Goal: Information Seeking & Learning: Check status

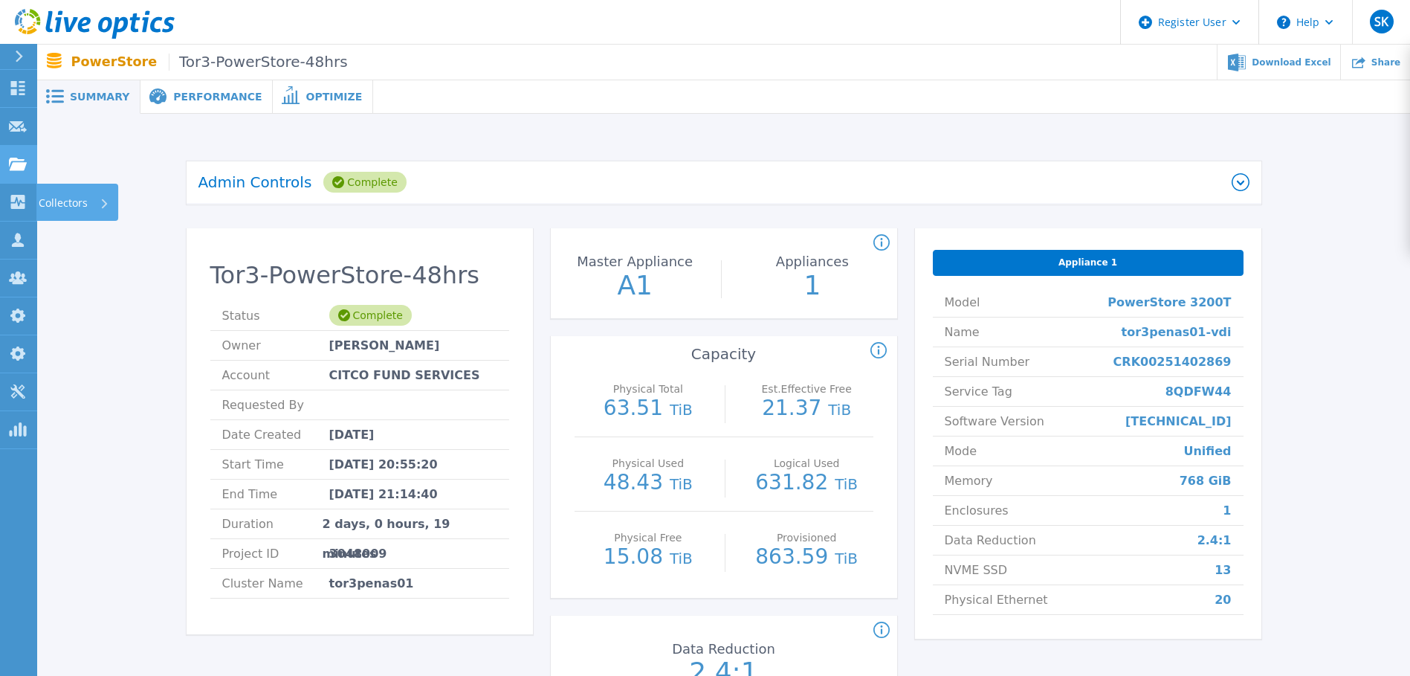
click at [10, 159] on icon at bounding box center [18, 164] width 18 height 13
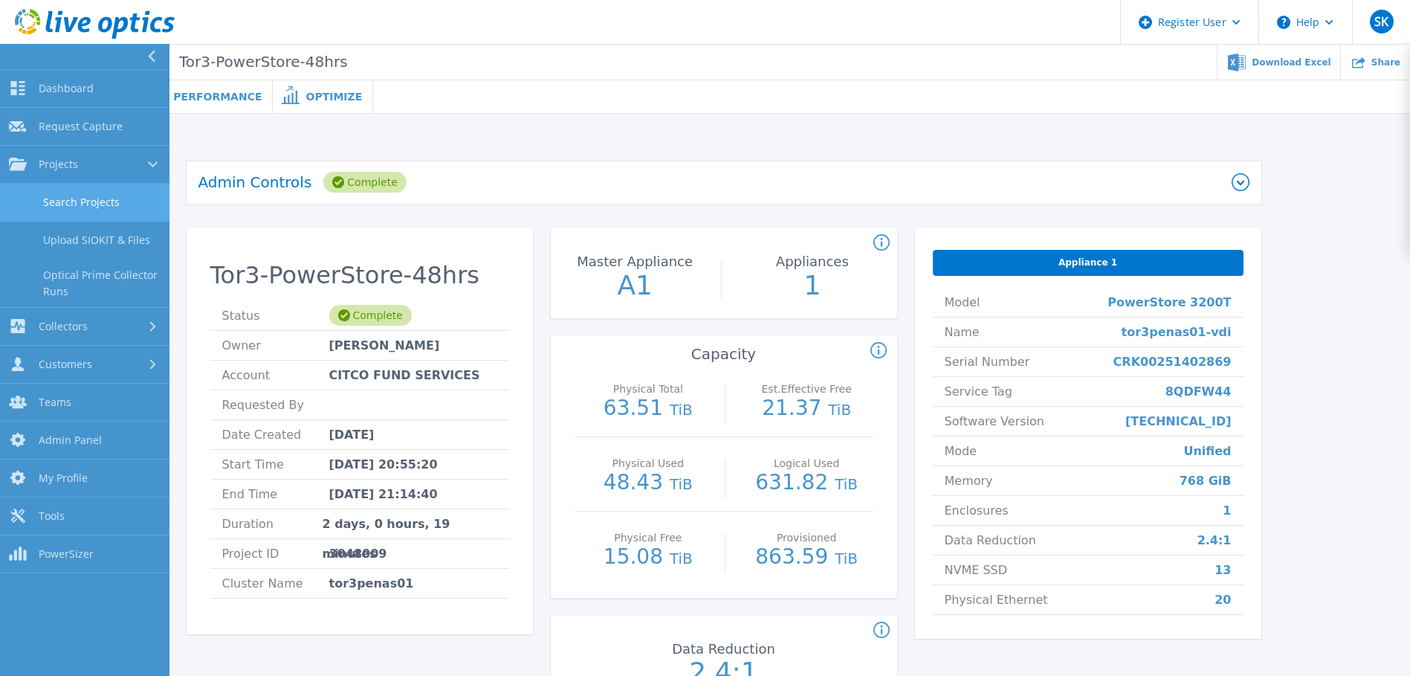
click at [94, 188] on link "Search Projects" at bounding box center [84, 203] width 169 height 38
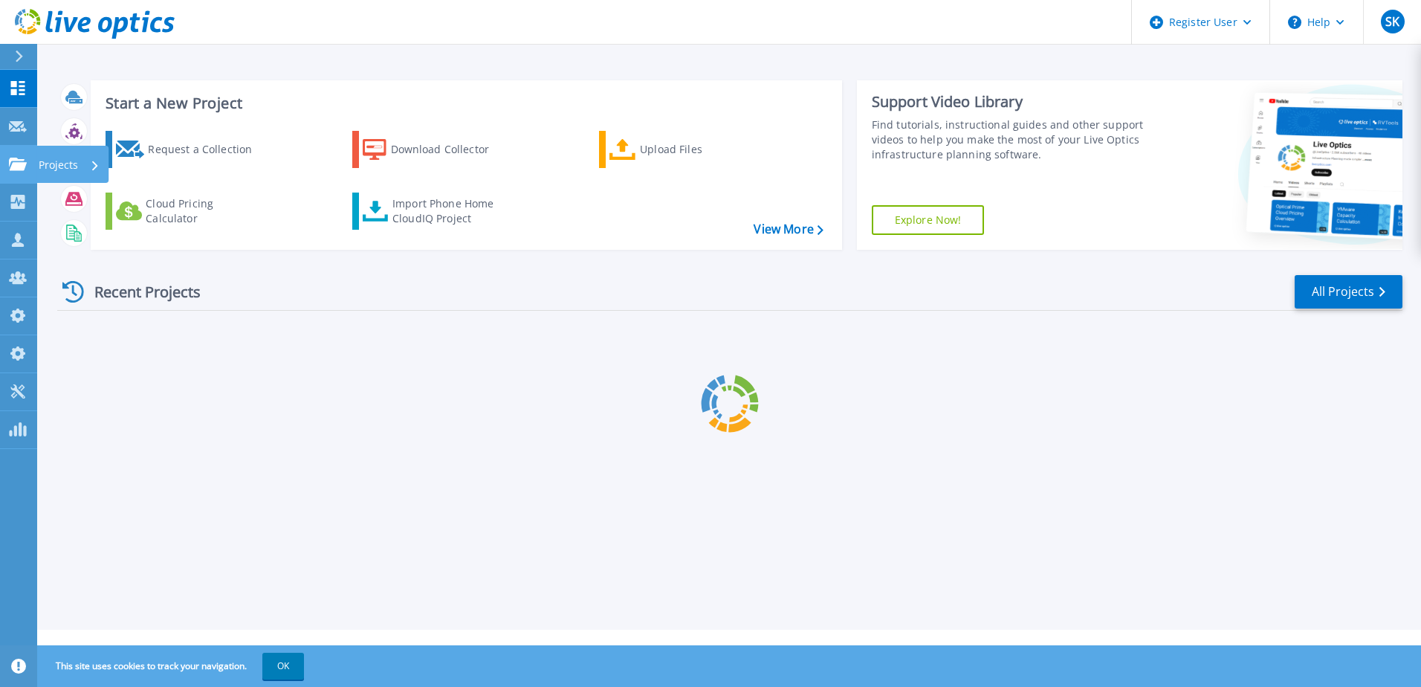
click at [16, 172] on link "Projects Projects" at bounding box center [18, 165] width 37 height 38
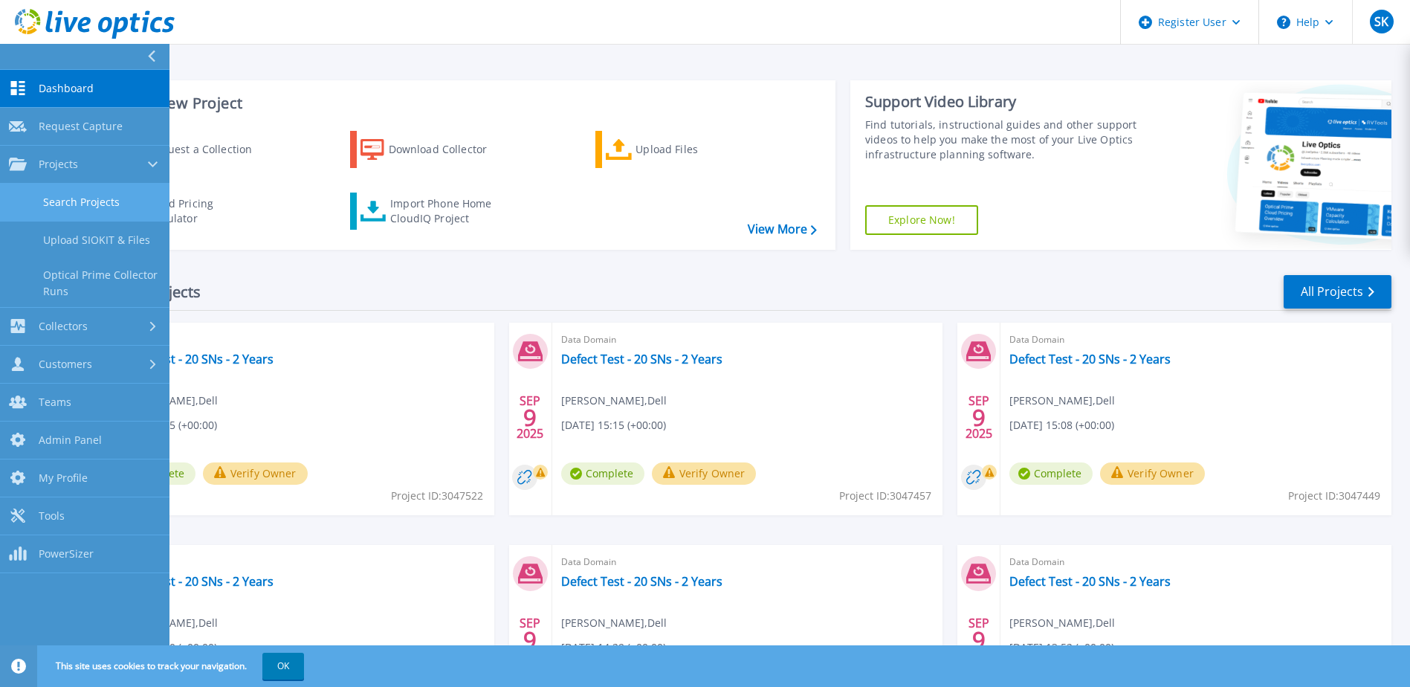
click at [101, 207] on link "Search Projects" at bounding box center [84, 203] width 169 height 38
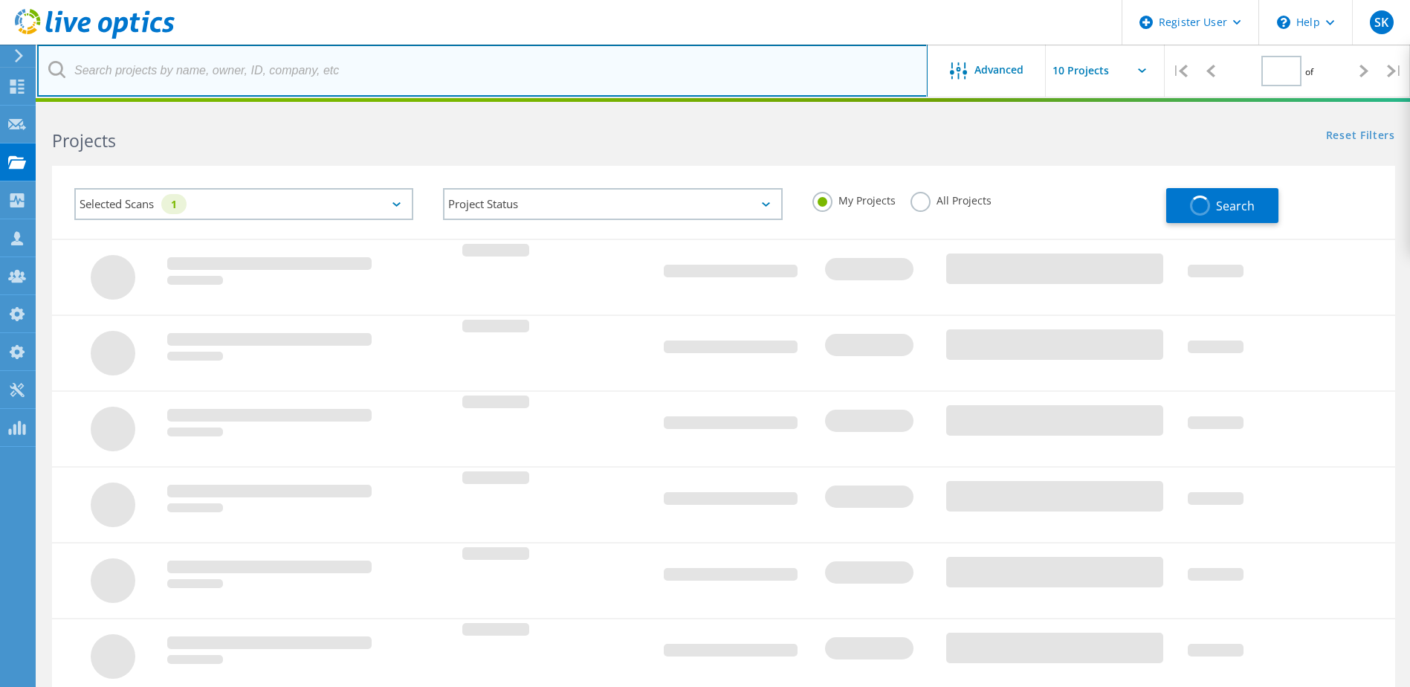
click at [262, 85] on input "text" at bounding box center [482, 71] width 890 height 52
type input "1"
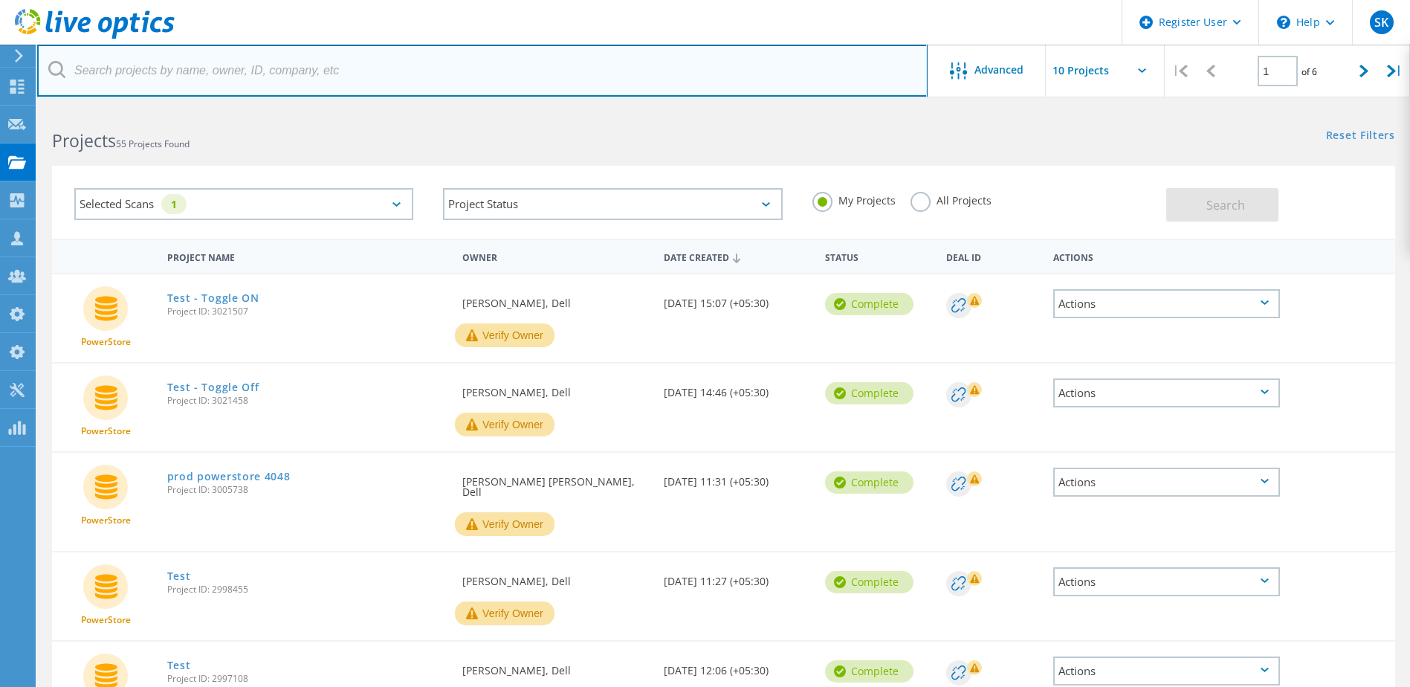
paste input "3022608"
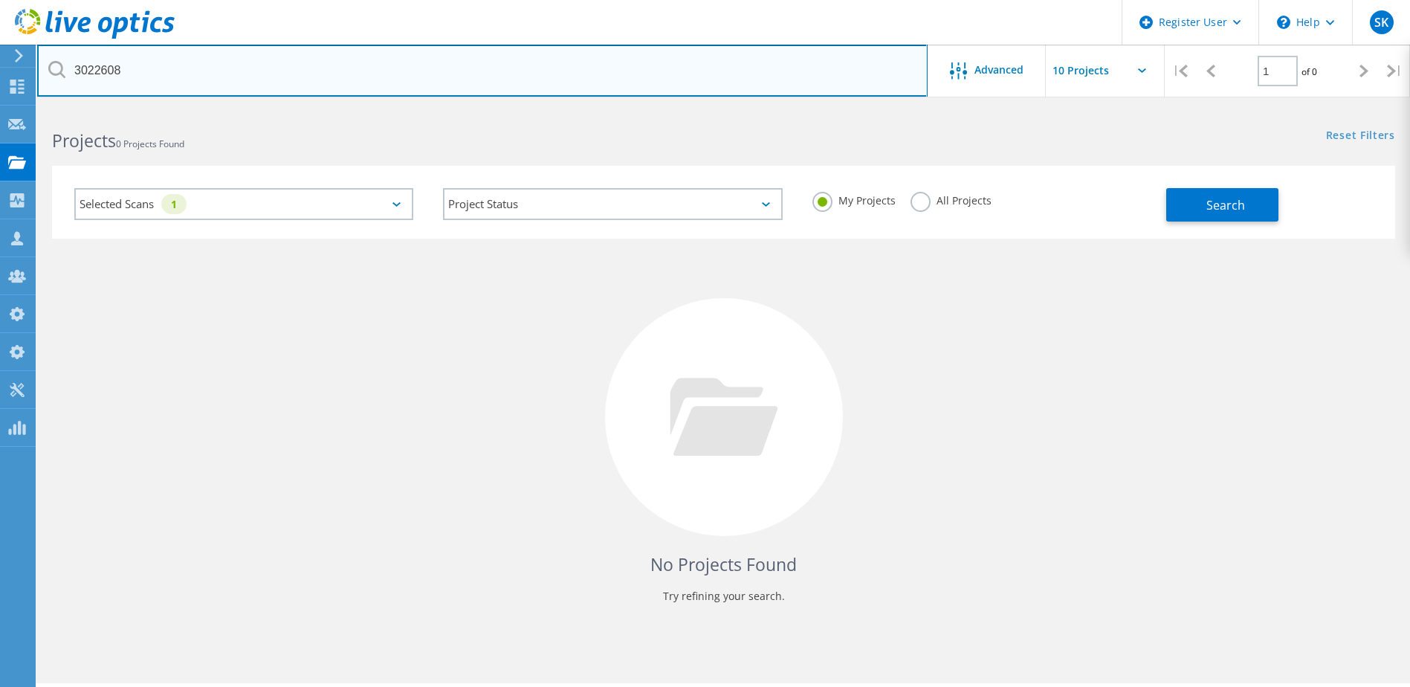
type input "3022608"
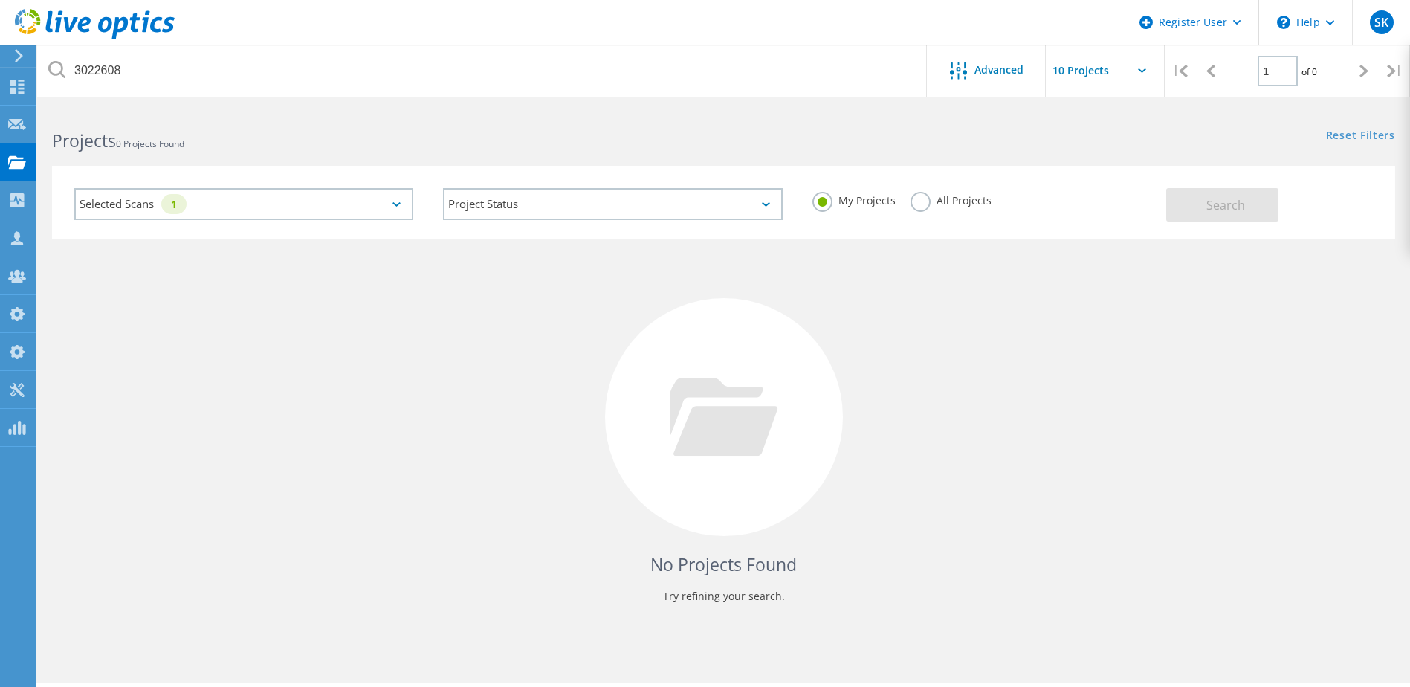
click at [928, 202] on label "All Projects" at bounding box center [951, 199] width 81 height 14
click at [0, 0] on input "All Projects" at bounding box center [0, 0] width 0 height 0
click at [1201, 190] on button "Search" at bounding box center [1222, 204] width 112 height 33
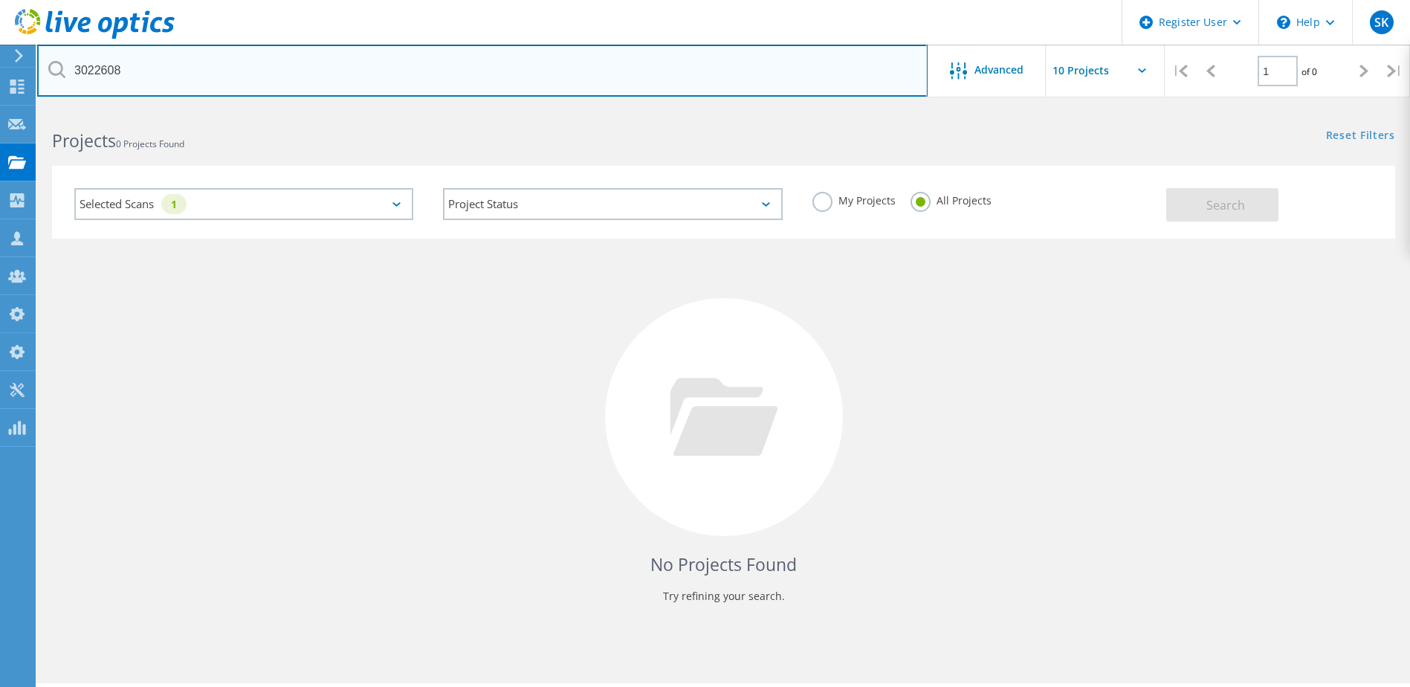
drag, startPoint x: 126, startPoint y: 72, endPoint x: 74, endPoint y: 71, distance: 52.0
click at [74, 71] on input "3022608" at bounding box center [482, 71] width 890 height 52
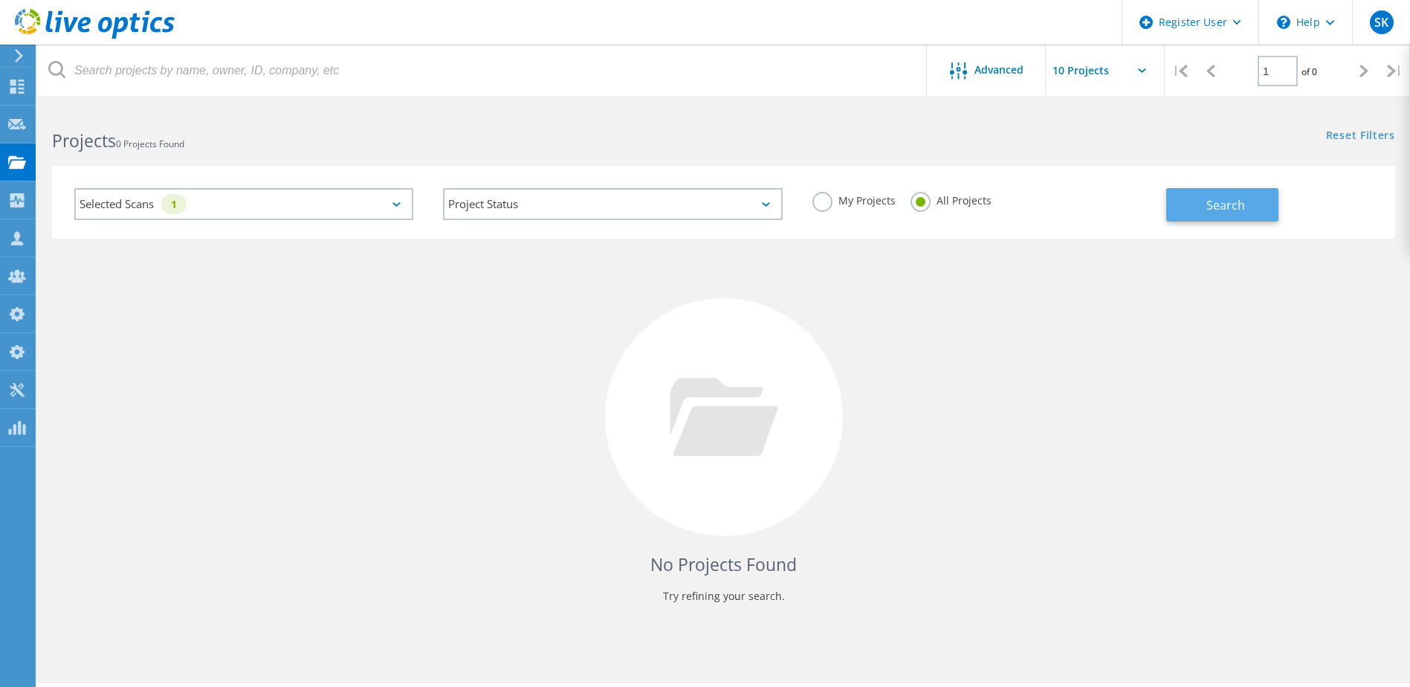
click at [1191, 203] on button "Search" at bounding box center [1222, 204] width 112 height 33
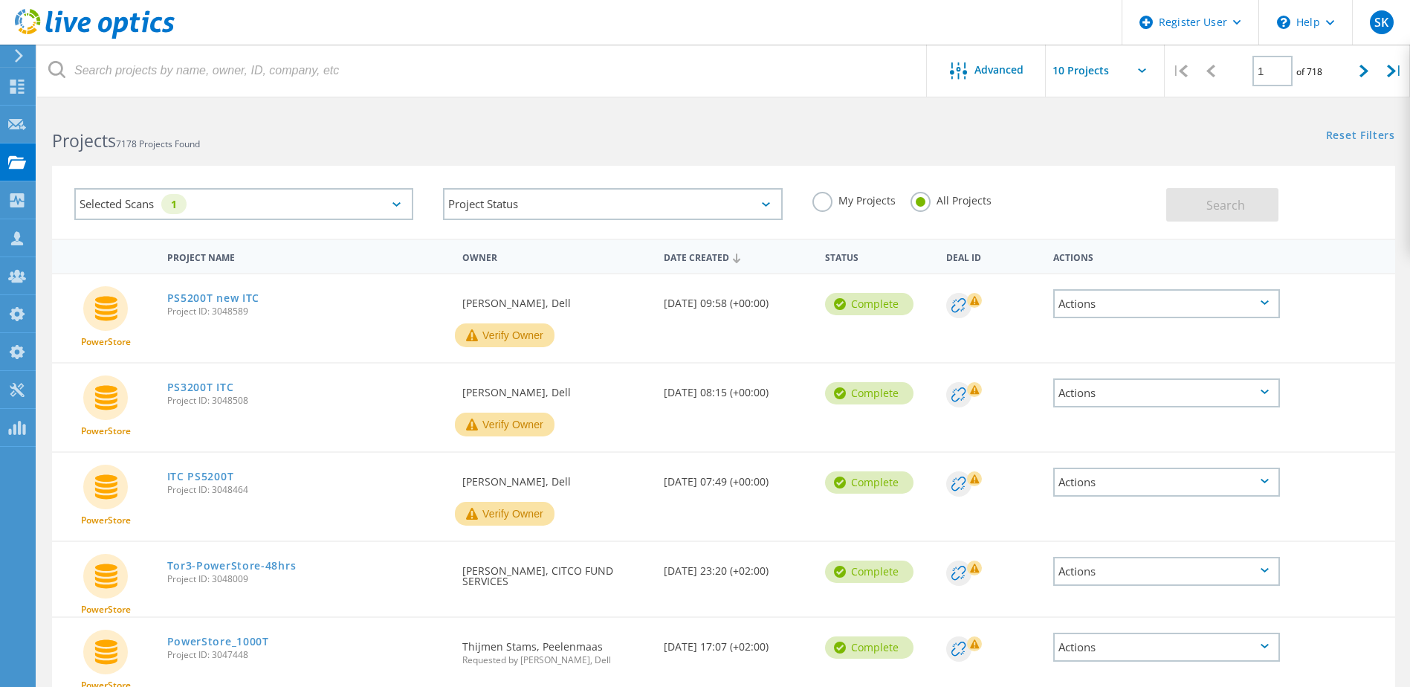
click at [333, 205] on div "Selected Scans 1" at bounding box center [243, 204] width 339 height 32
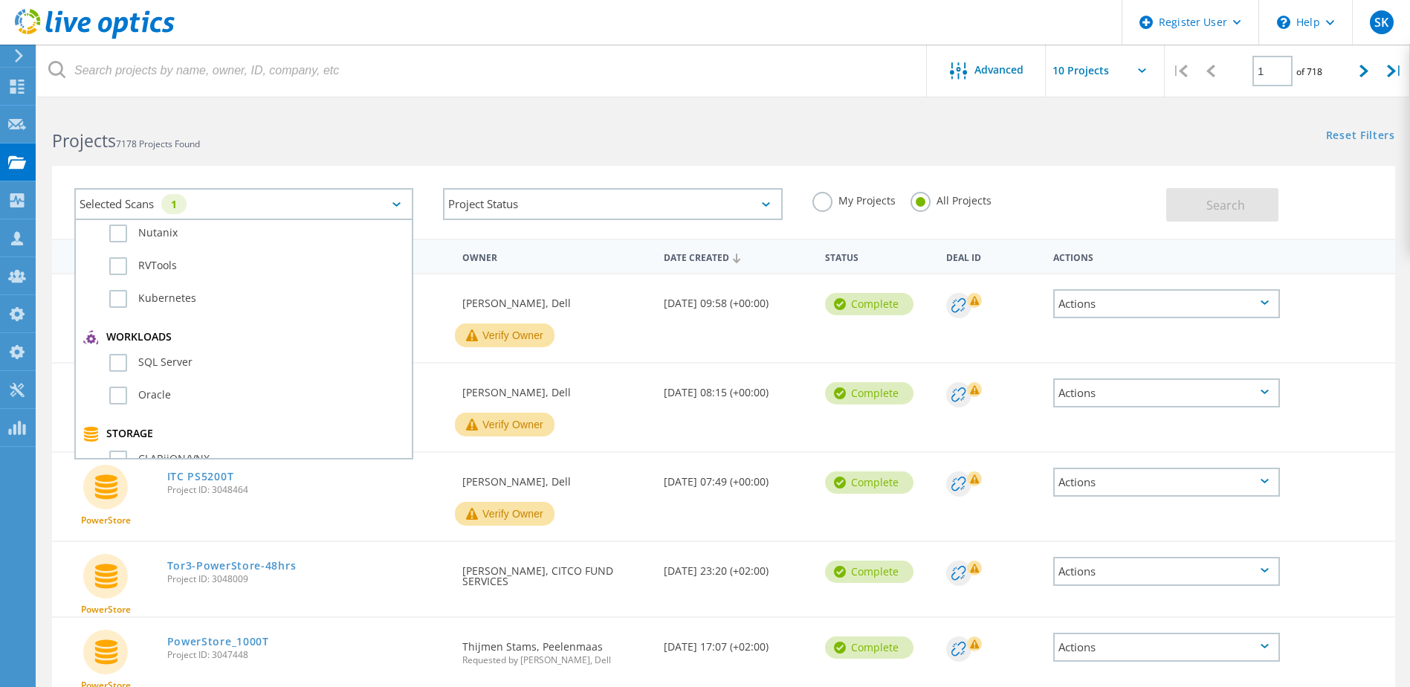
scroll to position [297, 0]
click at [166, 362] on label "PowerStore" at bounding box center [256, 364] width 295 height 18
click at [0, 0] on input "PowerStore" at bounding box center [0, 0] width 0 height 0
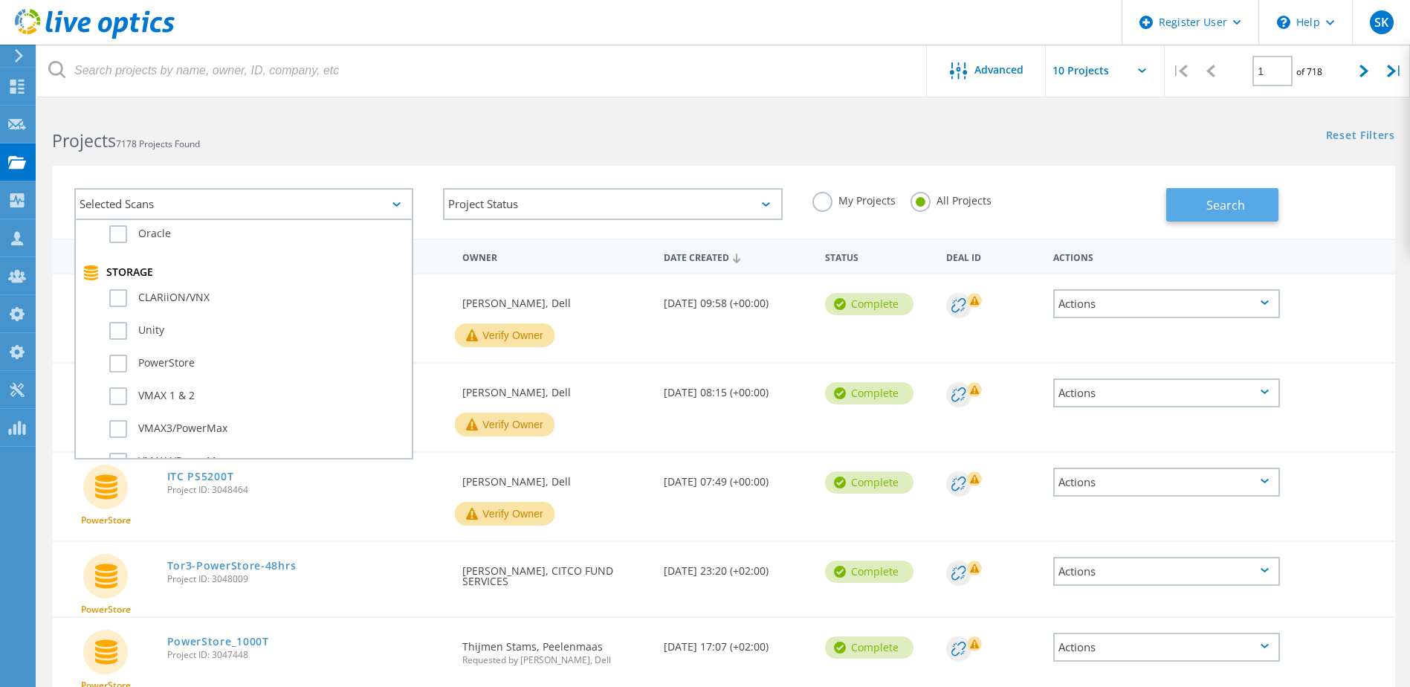
click at [1198, 205] on button "Search" at bounding box center [1222, 204] width 112 height 33
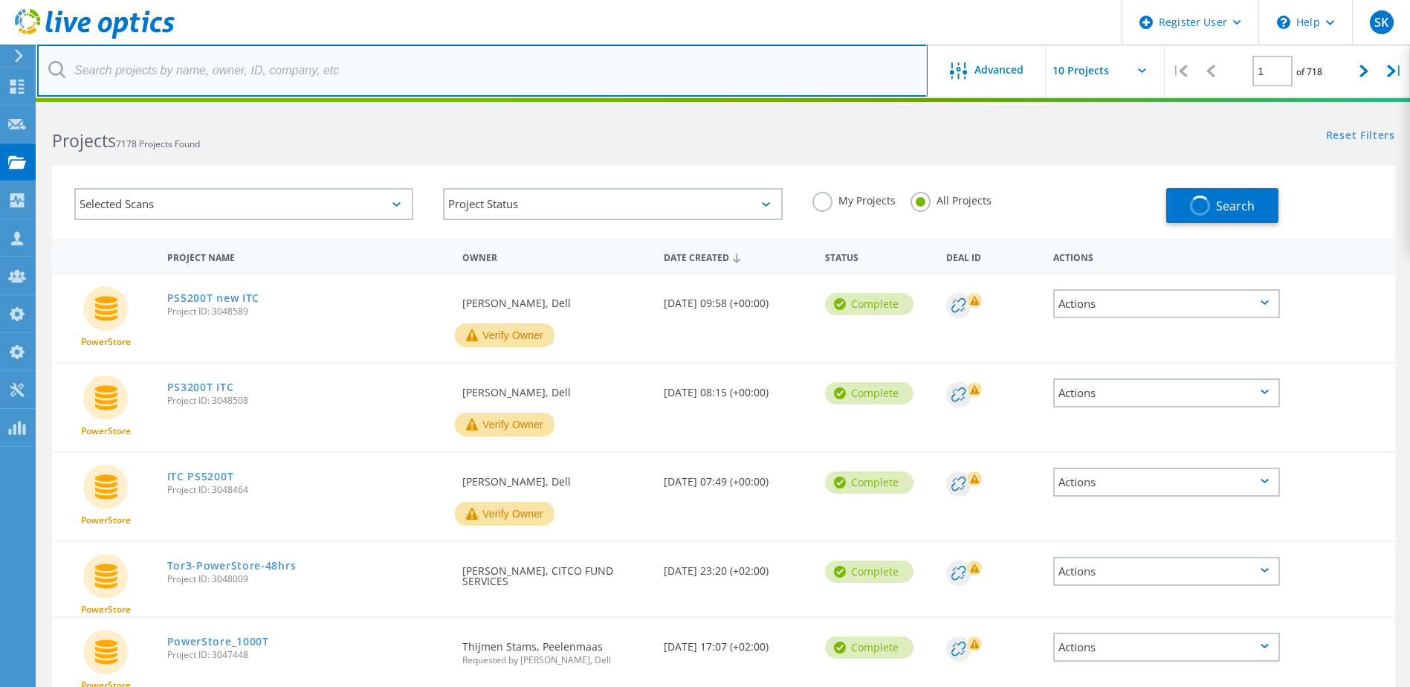
click at [173, 74] on input "text" at bounding box center [482, 71] width 890 height 52
paste input "3022608"
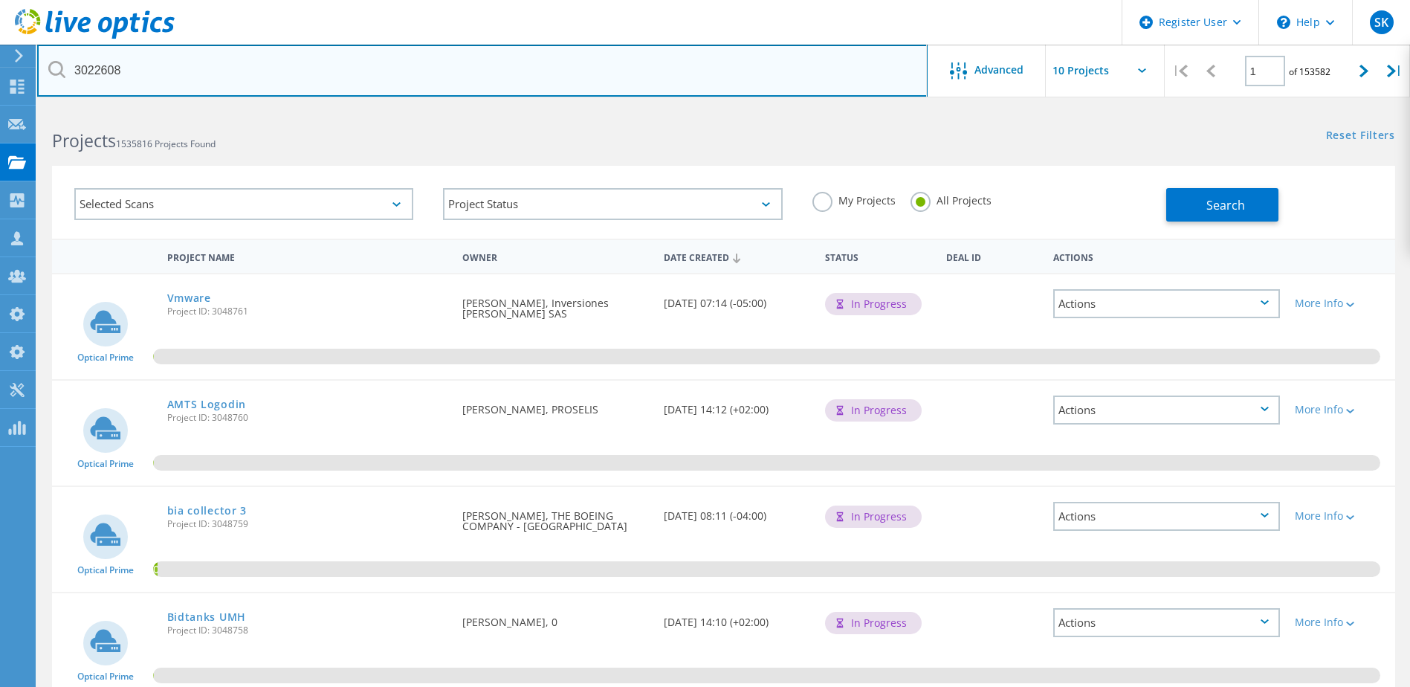
type input "3022608"
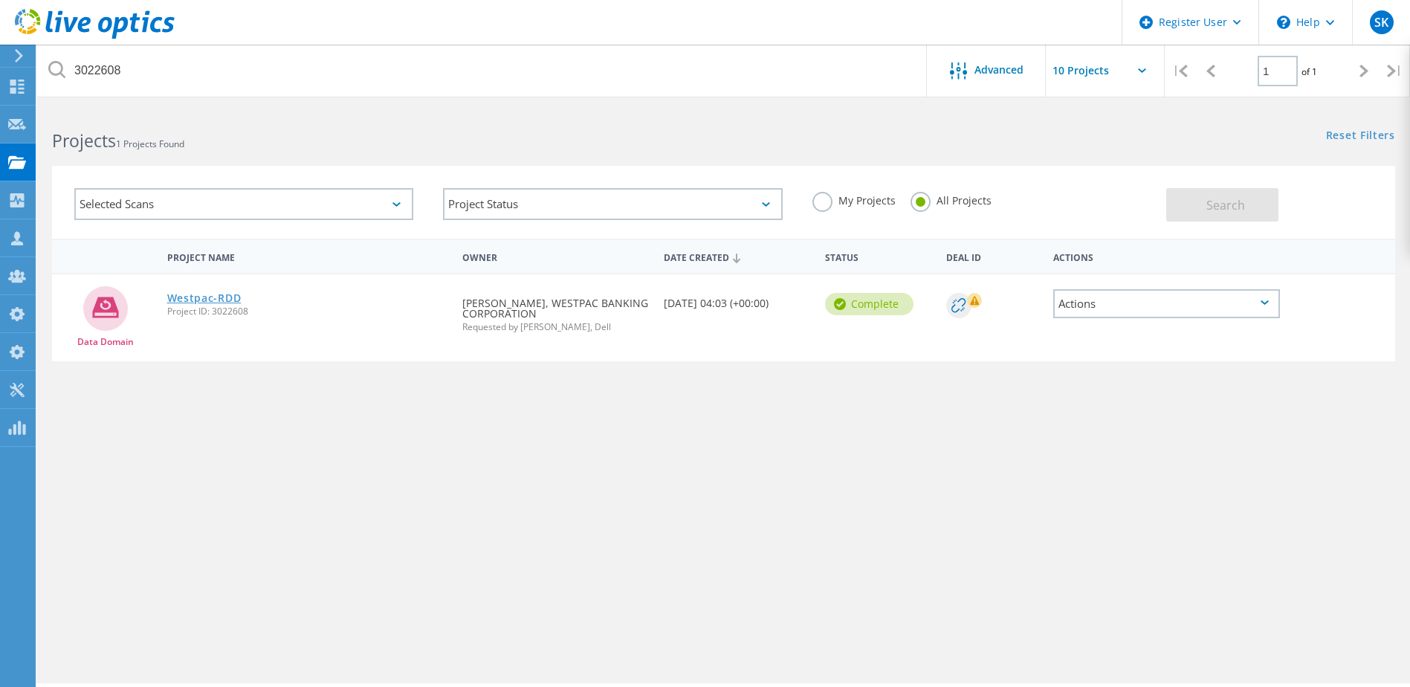
click at [227, 295] on link "Westpac-RDD" at bounding box center [204, 298] width 74 height 10
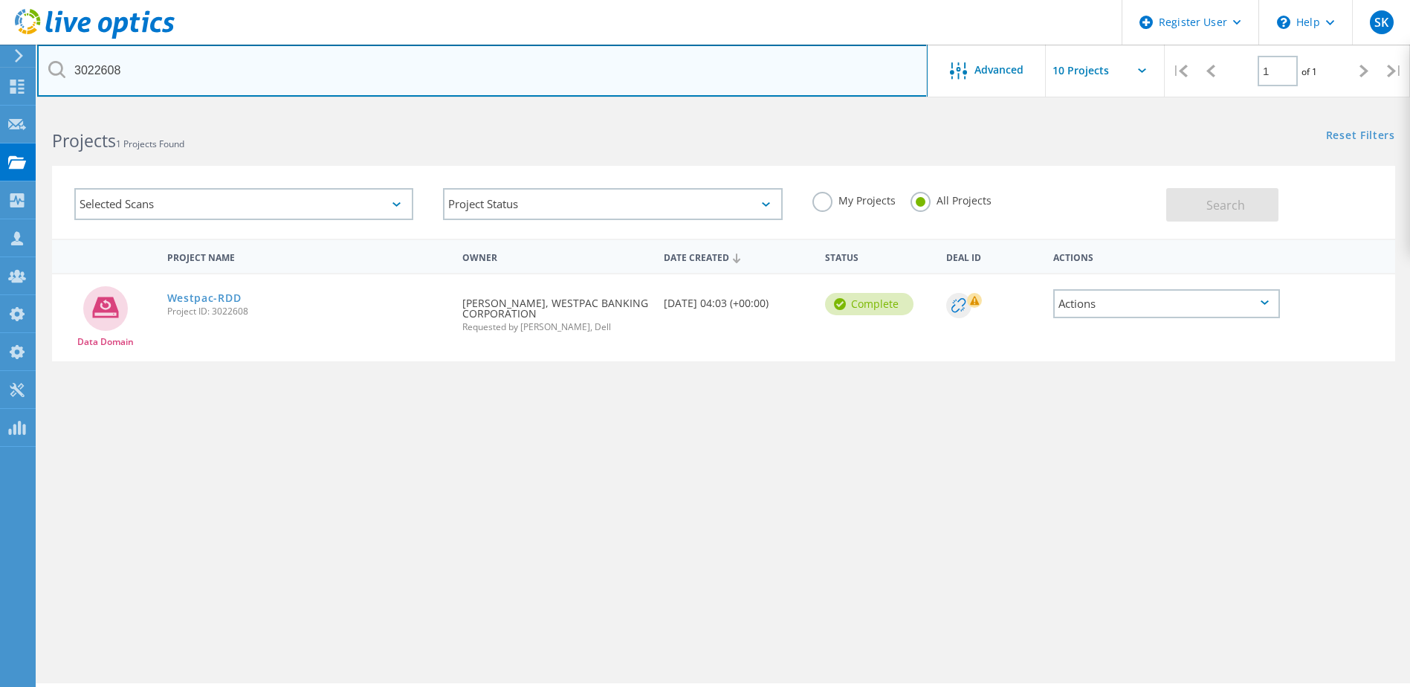
click at [111, 71] on input "3022608" at bounding box center [482, 71] width 890 height 52
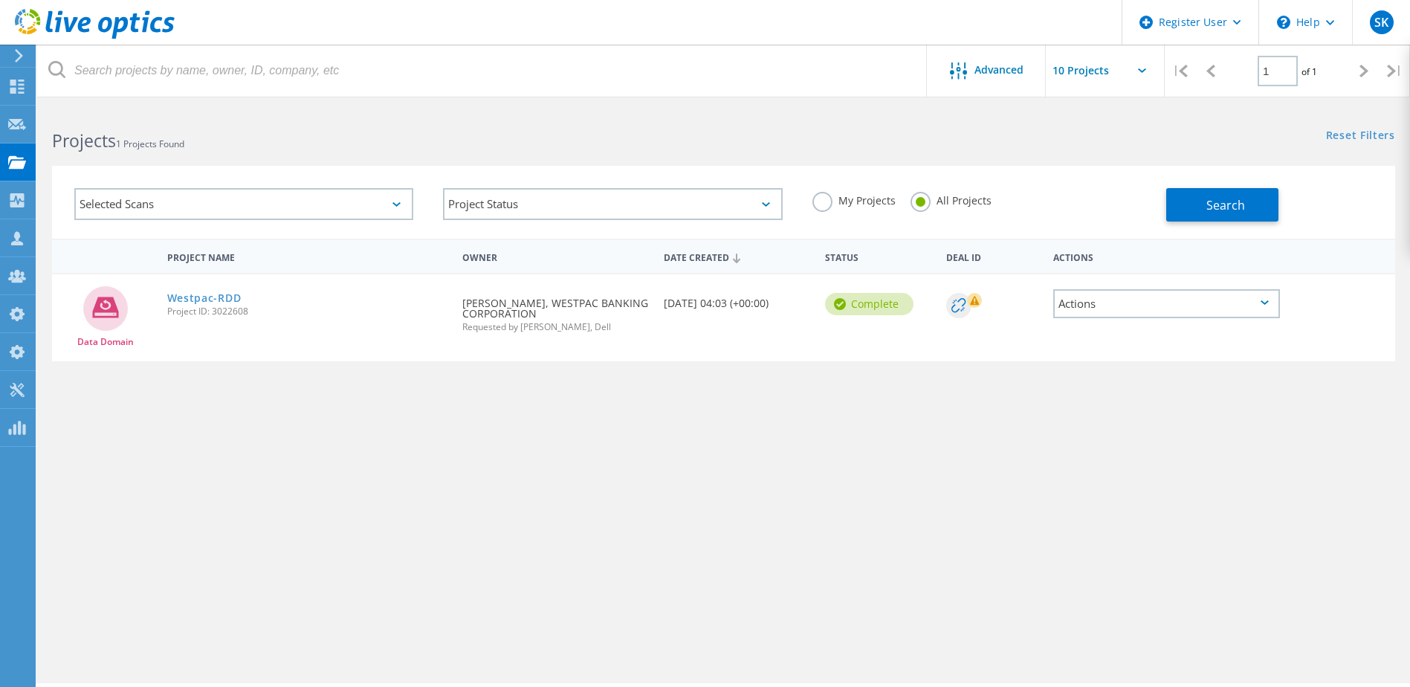
click at [361, 204] on div "Selected Scans" at bounding box center [243, 204] width 339 height 32
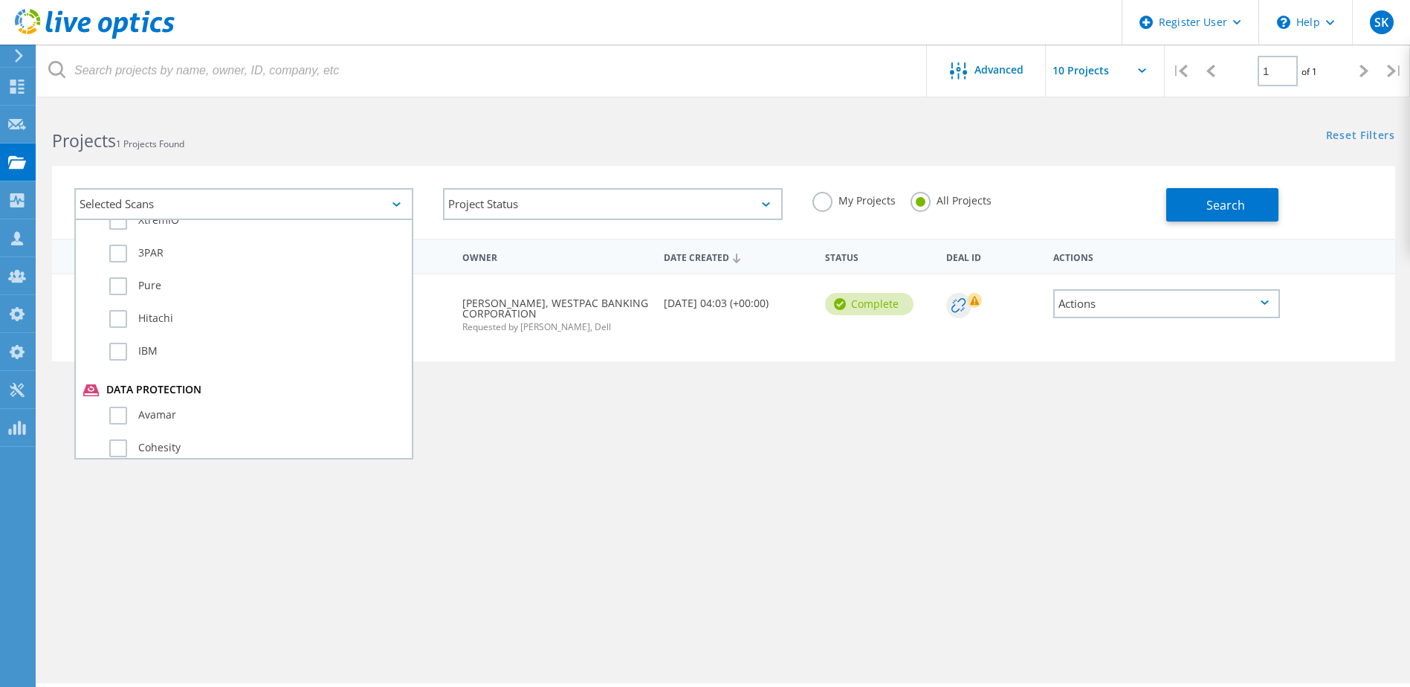
scroll to position [818, 0]
click at [121, 360] on label "Data Domain" at bounding box center [256, 365] width 295 height 18
click at [0, 0] on input "Data Domain" at bounding box center [0, 0] width 0 height 0
drag, startPoint x: 1209, startPoint y: 205, endPoint x: 796, endPoint y: 386, distance: 451.0
click at [1207, 204] on span "Search" at bounding box center [1225, 205] width 39 height 16
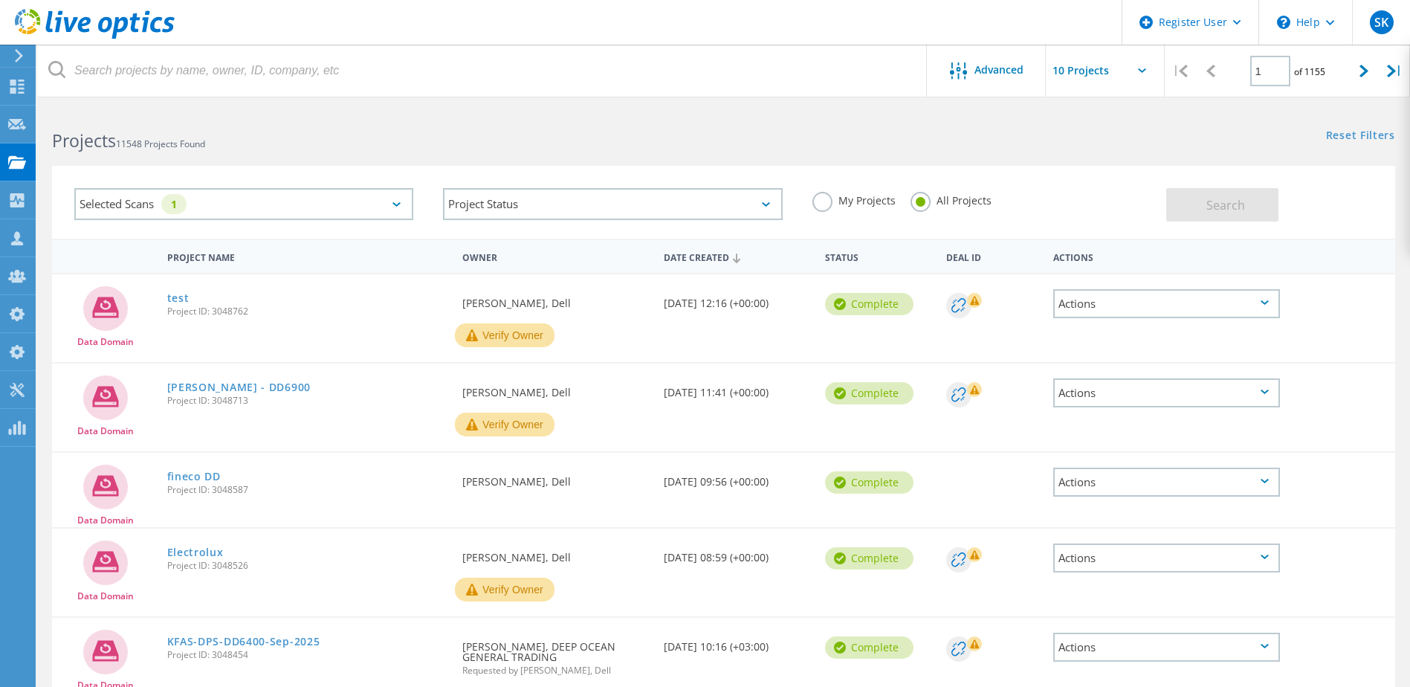
drag, startPoint x: 825, startPoint y: 198, endPoint x: 1046, endPoint y: 207, distance: 220.9
click at [825, 198] on label "My Projects" at bounding box center [853, 199] width 83 height 14
click at [0, 0] on input "My Projects" at bounding box center [0, 0] width 0 height 0
click at [1216, 205] on span "Search" at bounding box center [1225, 205] width 39 height 16
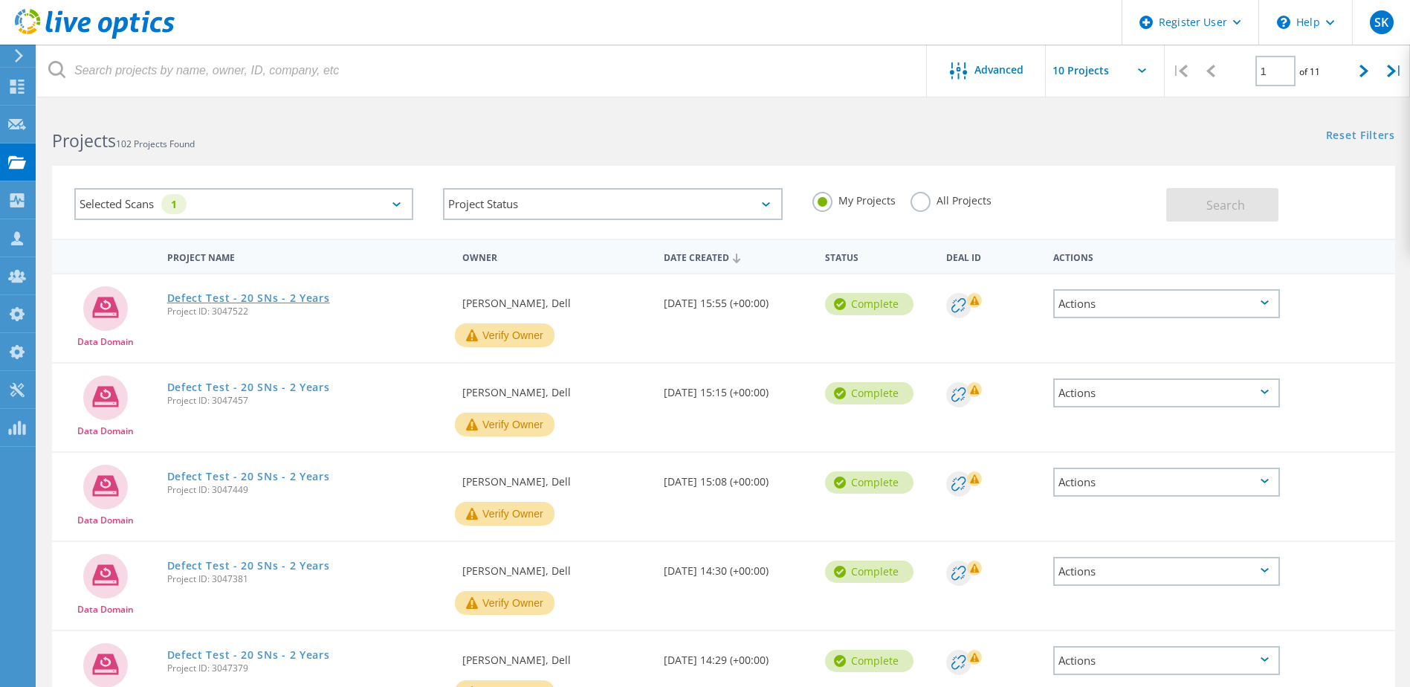
click at [265, 297] on link "Defect Test - 20 SNs - 2 Years" at bounding box center [248, 298] width 163 height 10
click at [305, 384] on link "Defect Test - 20 SNs - 2 Years" at bounding box center [248, 387] width 163 height 10
click at [306, 482] on link "Defect Test - 20 SNs - 2 Years" at bounding box center [248, 476] width 163 height 10
click at [313, 566] on link "Defect Test - 20 SNs - 2 Years" at bounding box center [248, 565] width 163 height 10
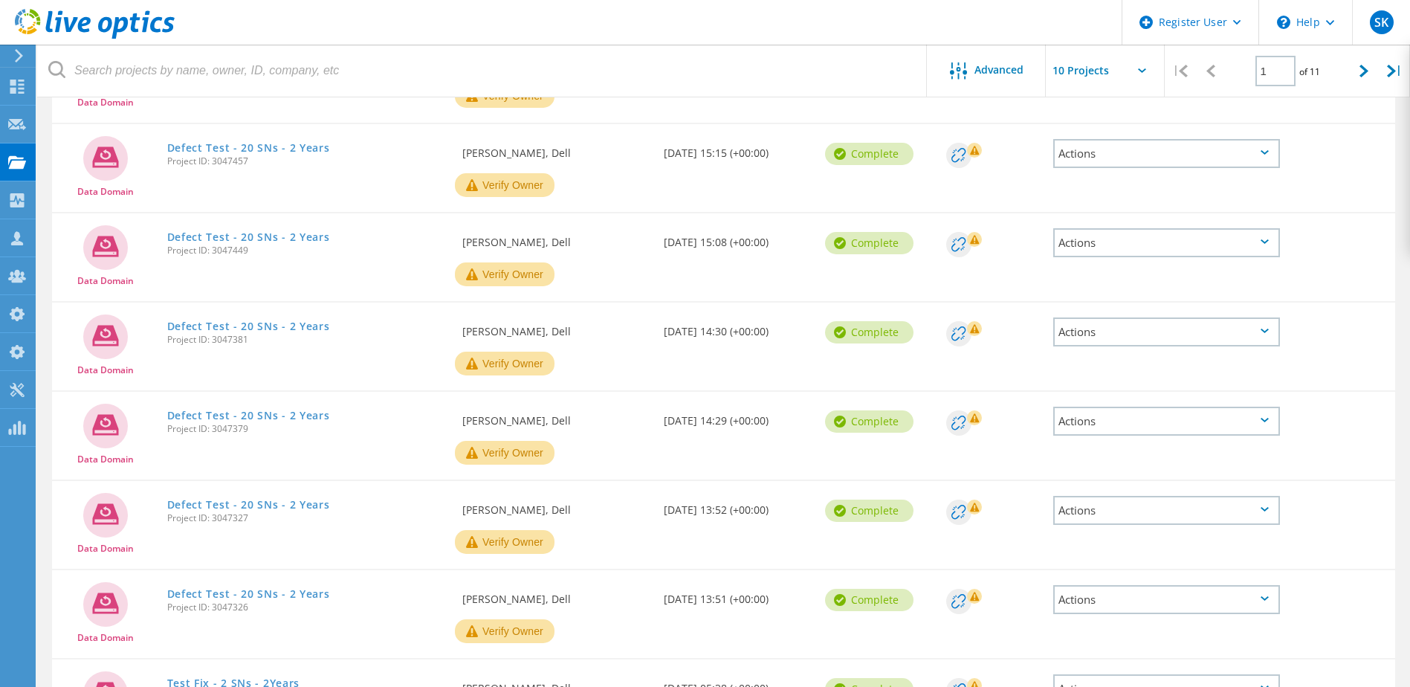
scroll to position [297, 0]
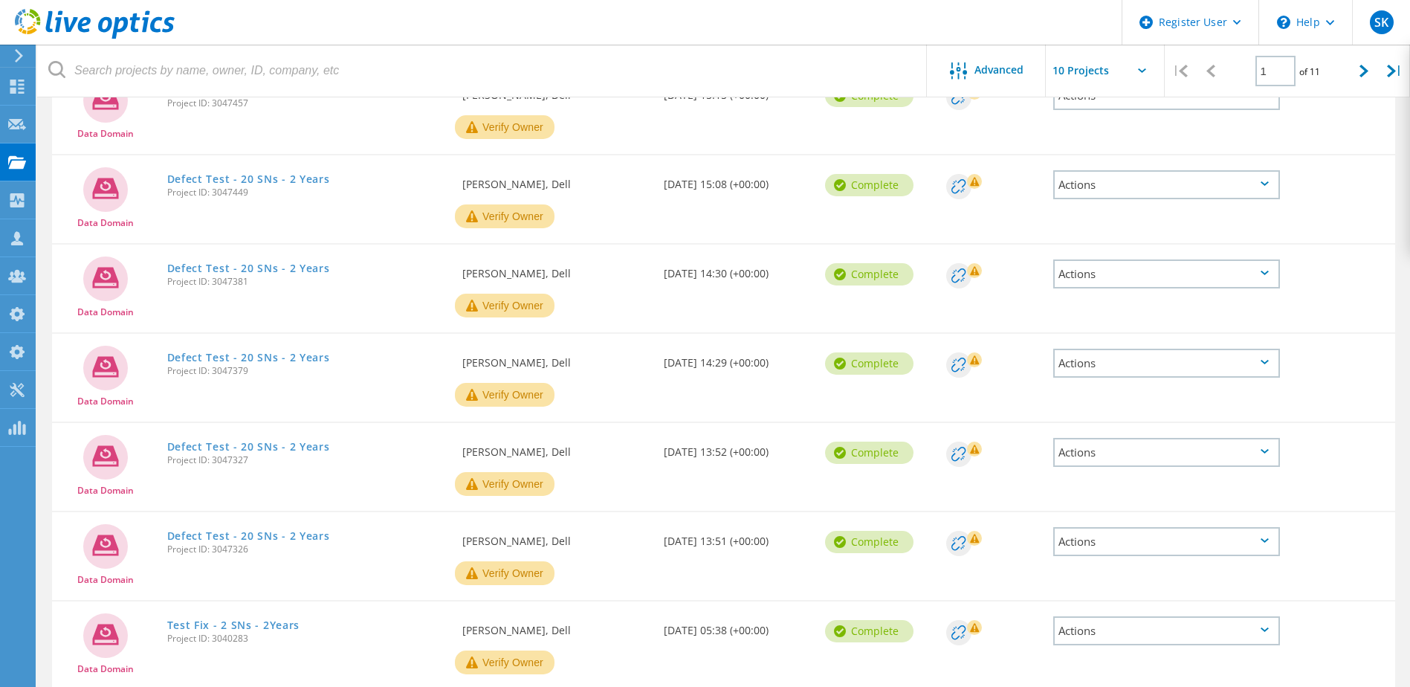
click at [306, 361] on link "Defect Test - 20 SNs - 2 Years" at bounding box center [248, 357] width 163 height 10
click at [316, 446] on link "Defect Test - 20 SNs - 2 Years" at bounding box center [248, 447] width 163 height 10
click at [311, 536] on link "Defect Test - 20 SNs - 2 Years" at bounding box center [248, 536] width 163 height 10
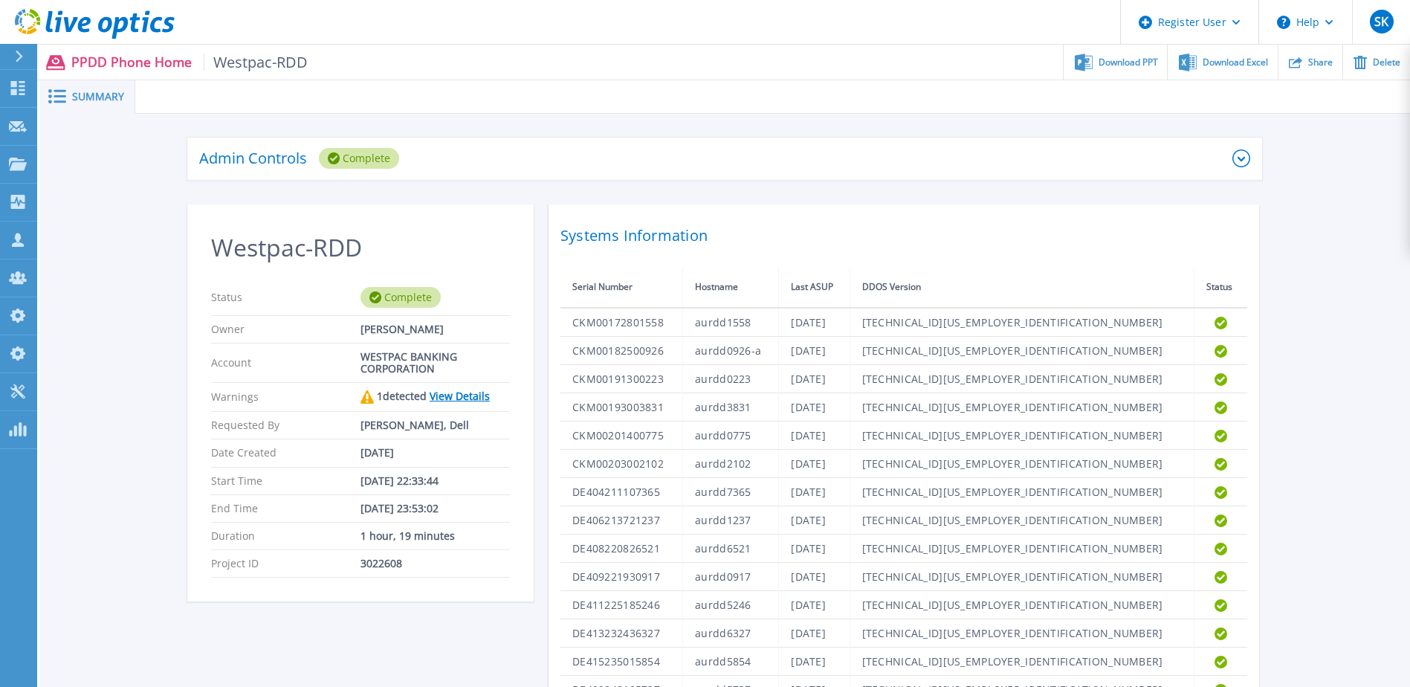
click at [470, 394] on link "View Details" at bounding box center [460, 396] width 60 height 14
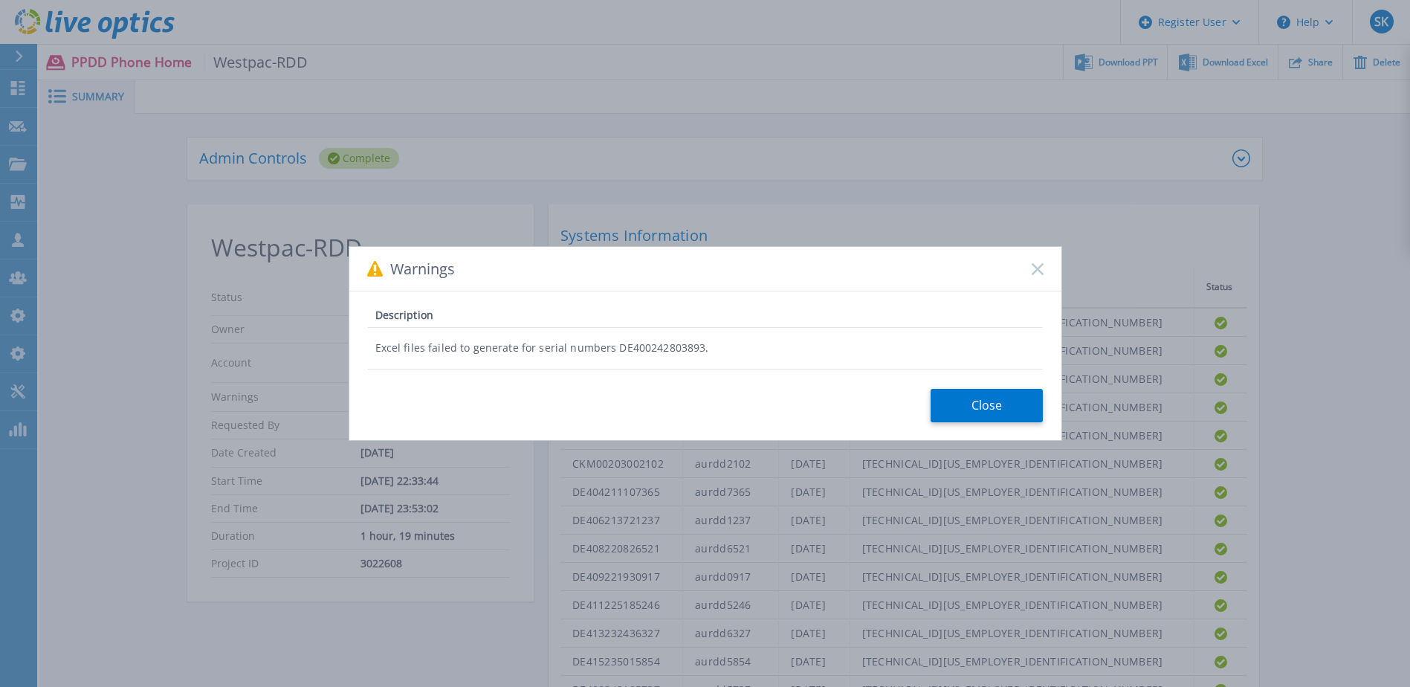
click at [1032, 268] on icon at bounding box center [1038, 269] width 12 height 12
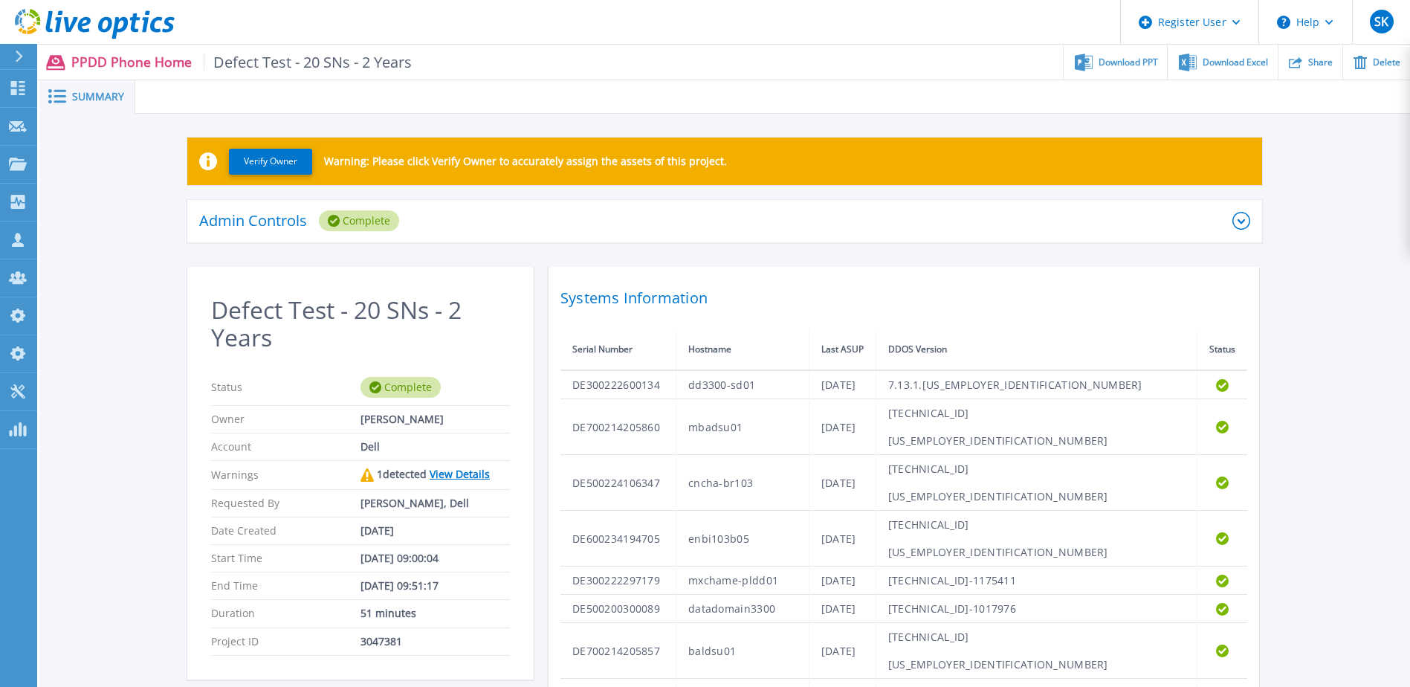
click at [452, 475] on link "View Details" at bounding box center [460, 474] width 60 height 14
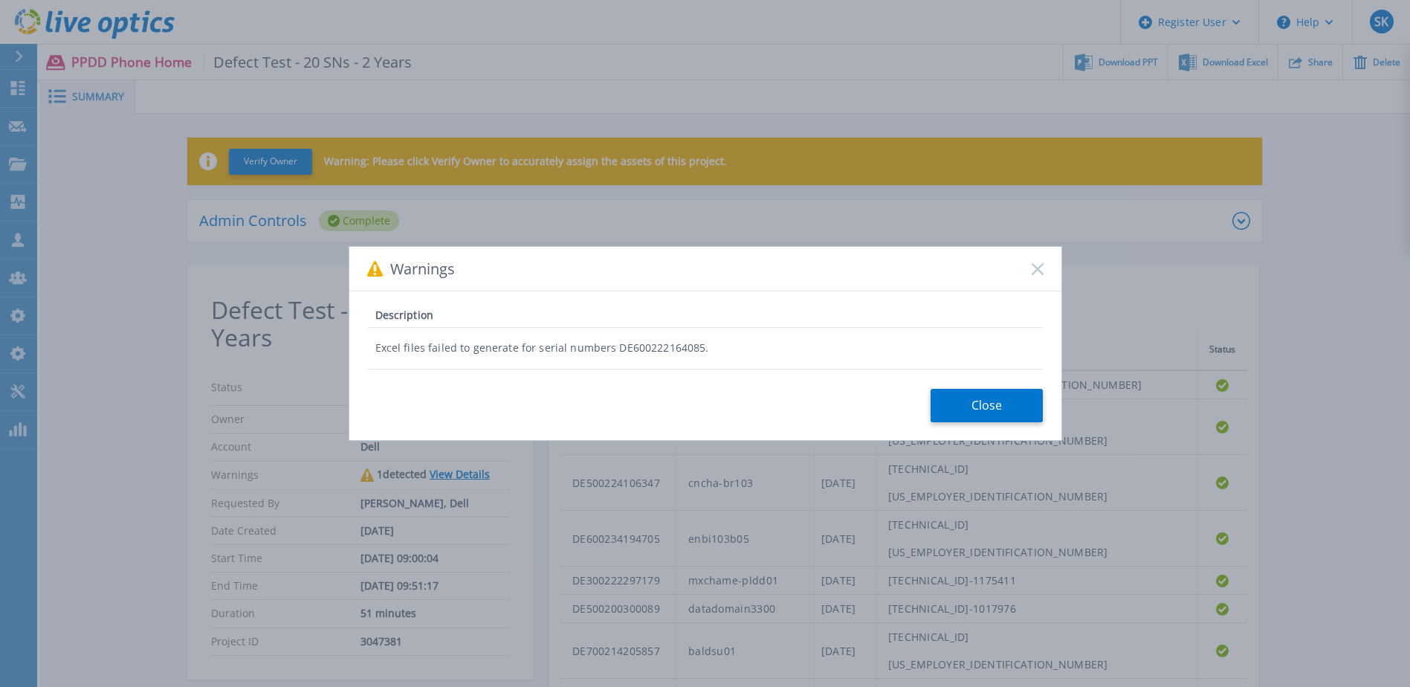
click at [1032, 274] on rect at bounding box center [1037, 268] width 13 height 13
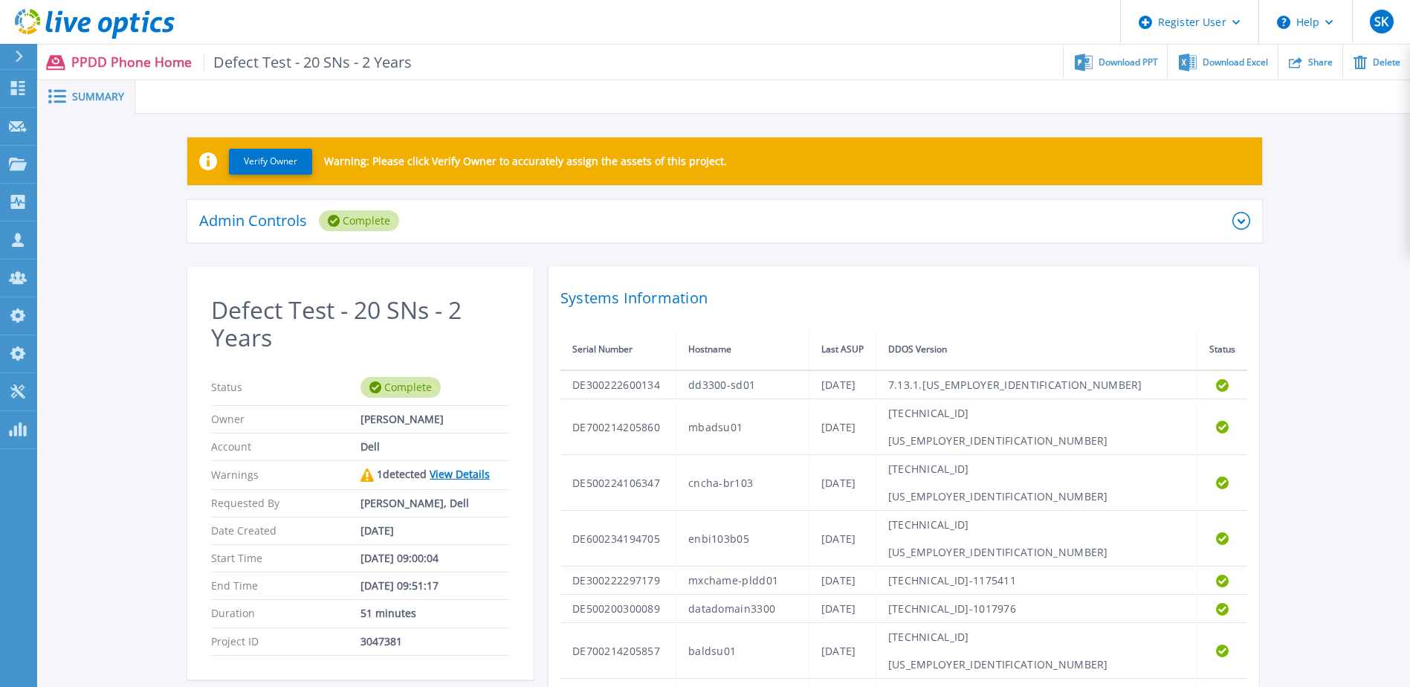
click at [462, 476] on link "View Details" at bounding box center [460, 474] width 60 height 14
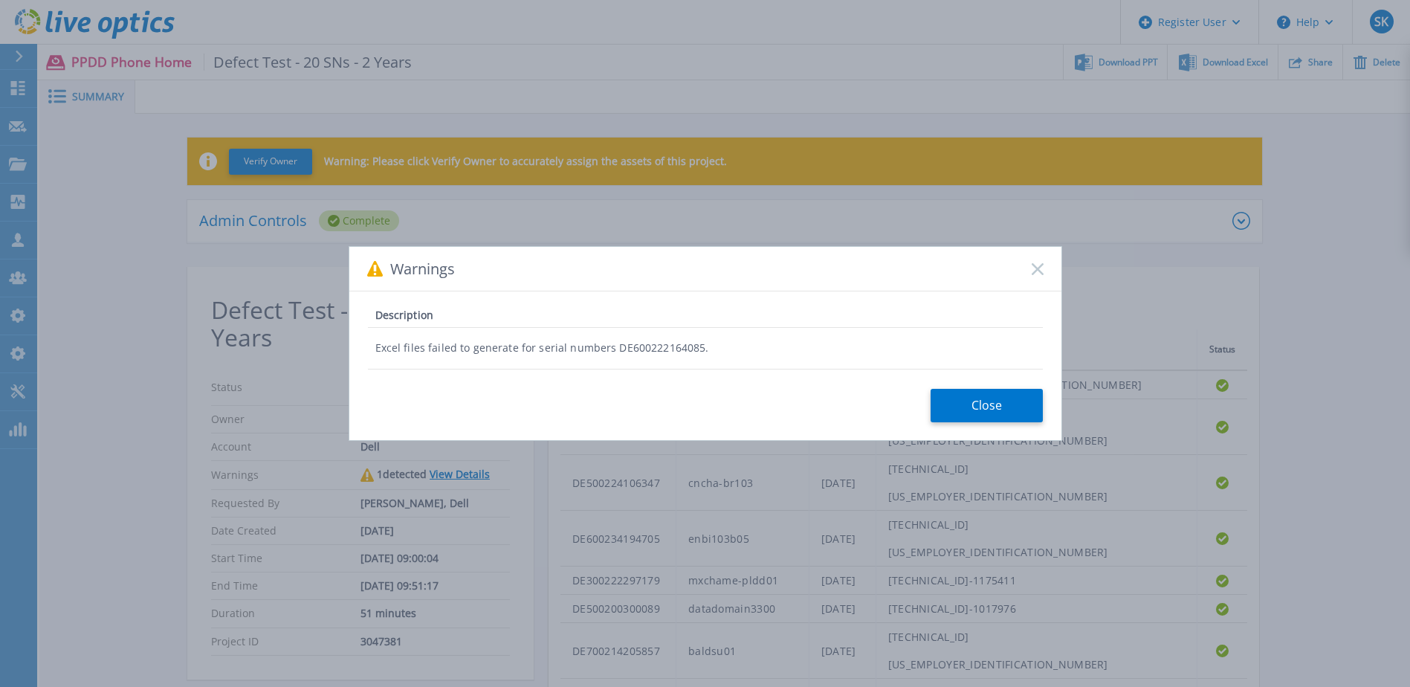
click at [1039, 266] on rect at bounding box center [1037, 268] width 13 height 13
